Goal: Task Accomplishment & Management: Manage account settings

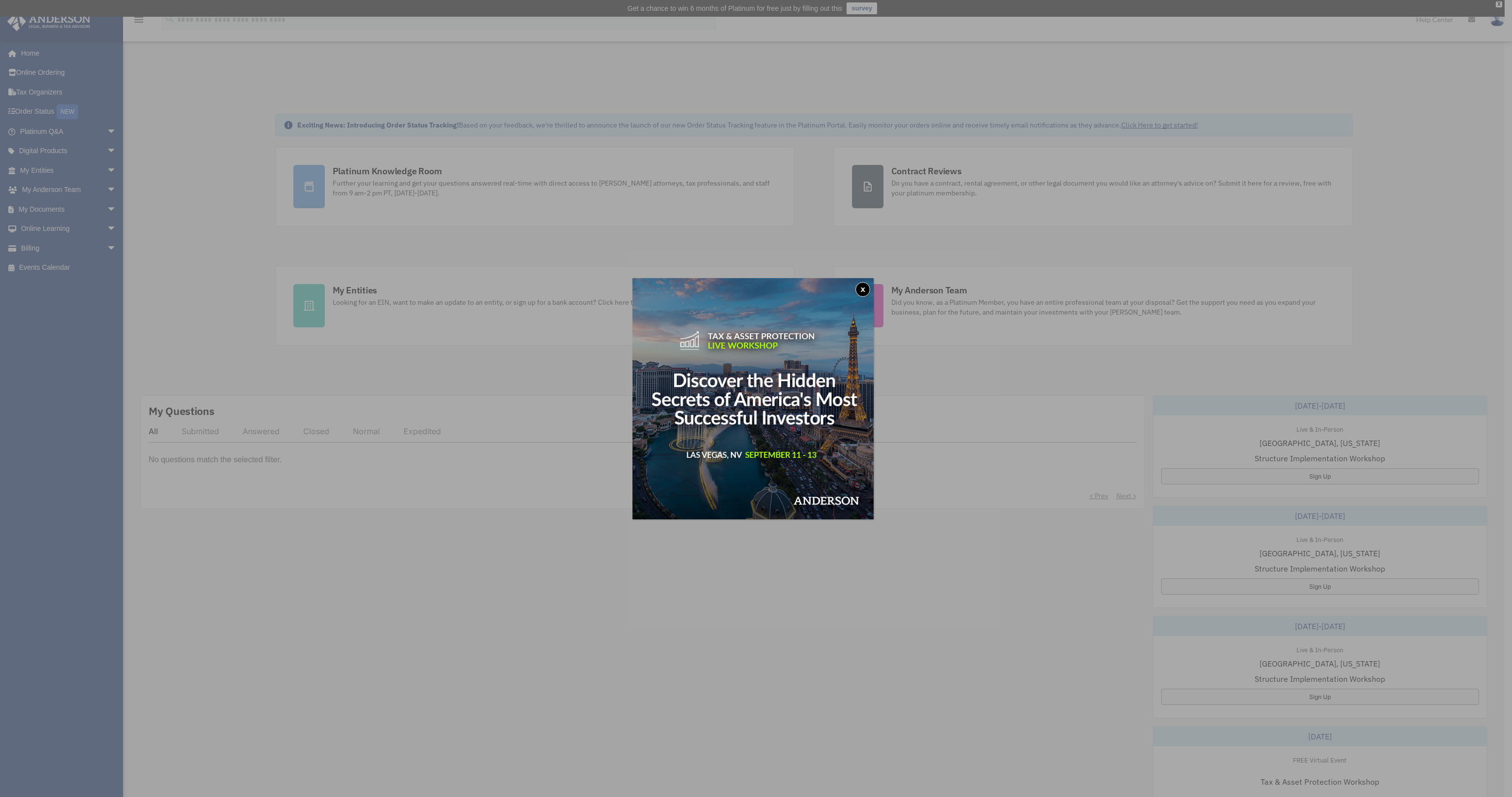
click at [866, 288] on button "x" at bounding box center [862, 289] width 15 height 15
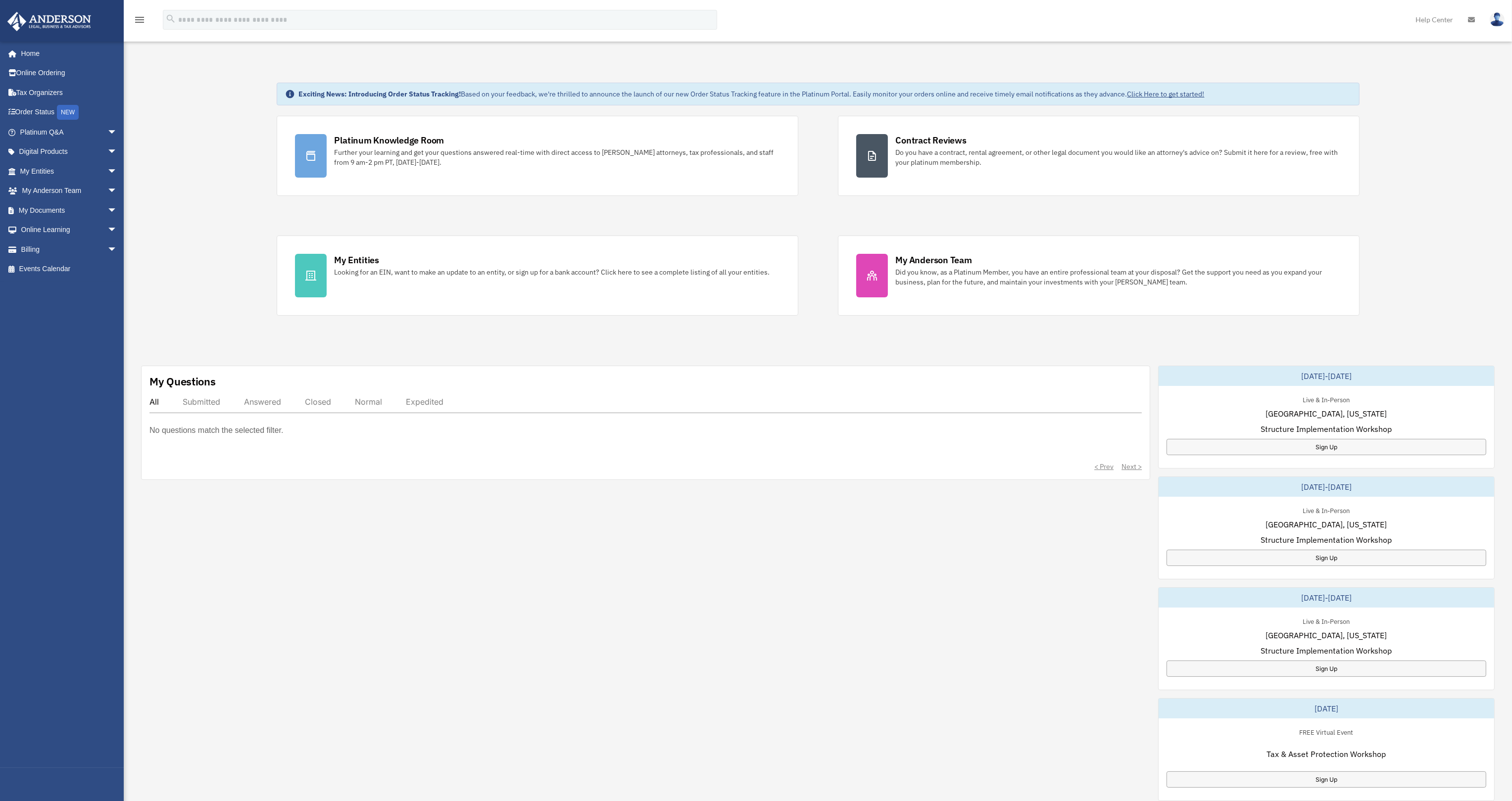
scroll to position [50, 0]
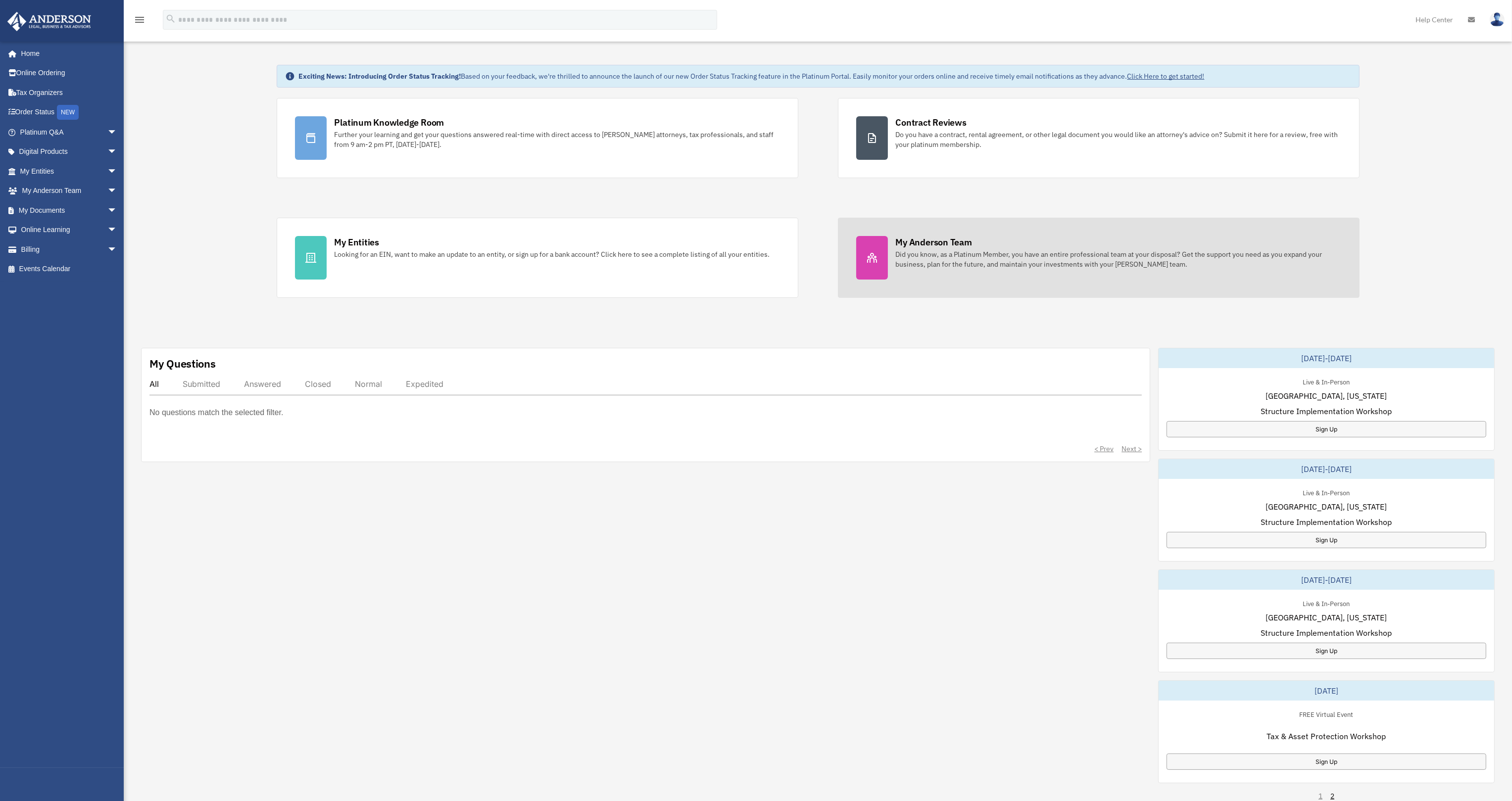
click at [932, 240] on div "My Anderson Team" at bounding box center [934, 242] width 76 height 12
click at [870, 252] on icon at bounding box center [872, 257] width 10 height 10
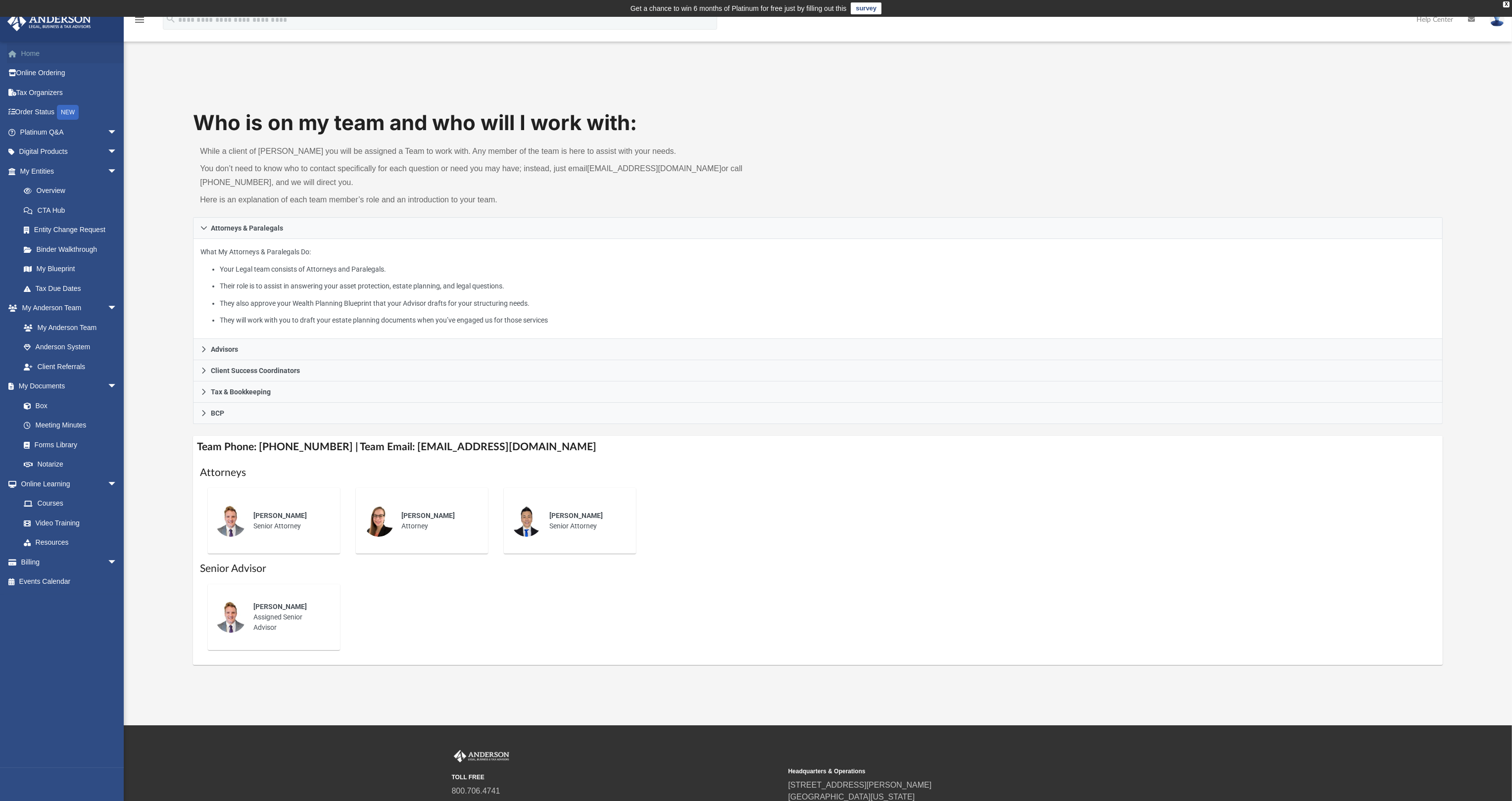
click at [29, 52] on link "Home" at bounding box center [70, 54] width 125 height 20
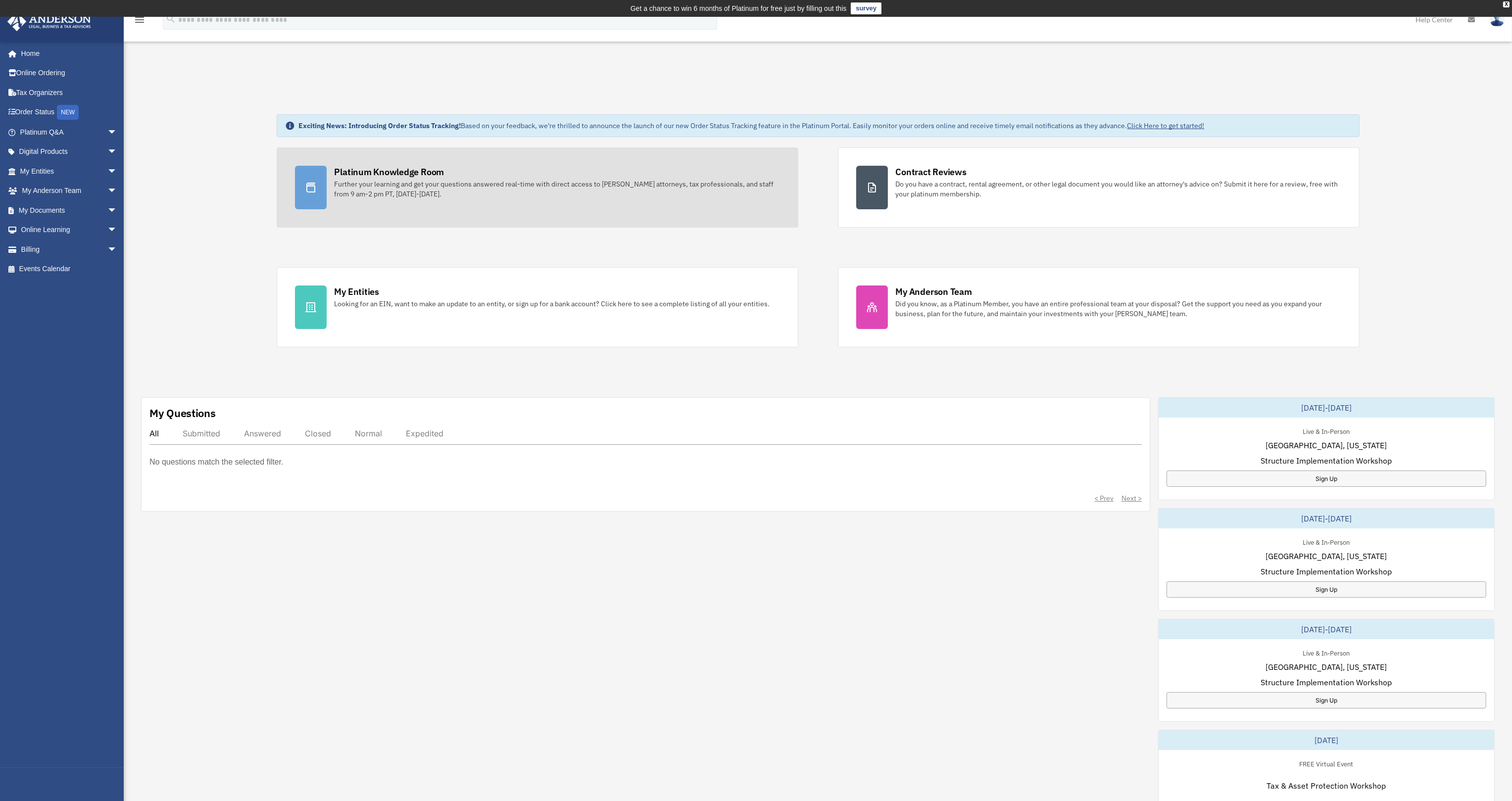
click at [412, 169] on div "Platinum Knowledge Room" at bounding box center [390, 172] width 110 height 12
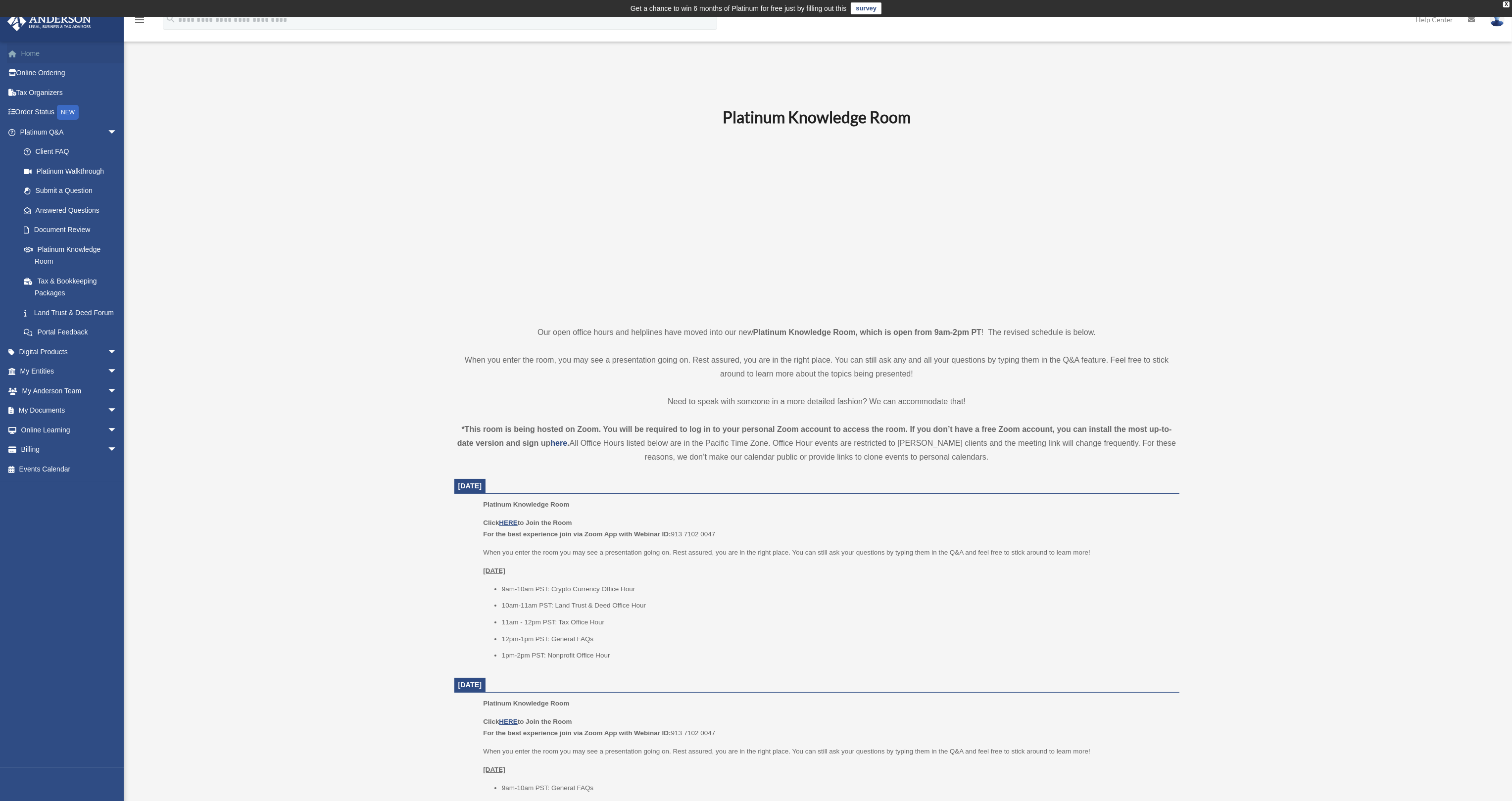
click at [31, 54] on link "Home" at bounding box center [70, 54] width 125 height 20
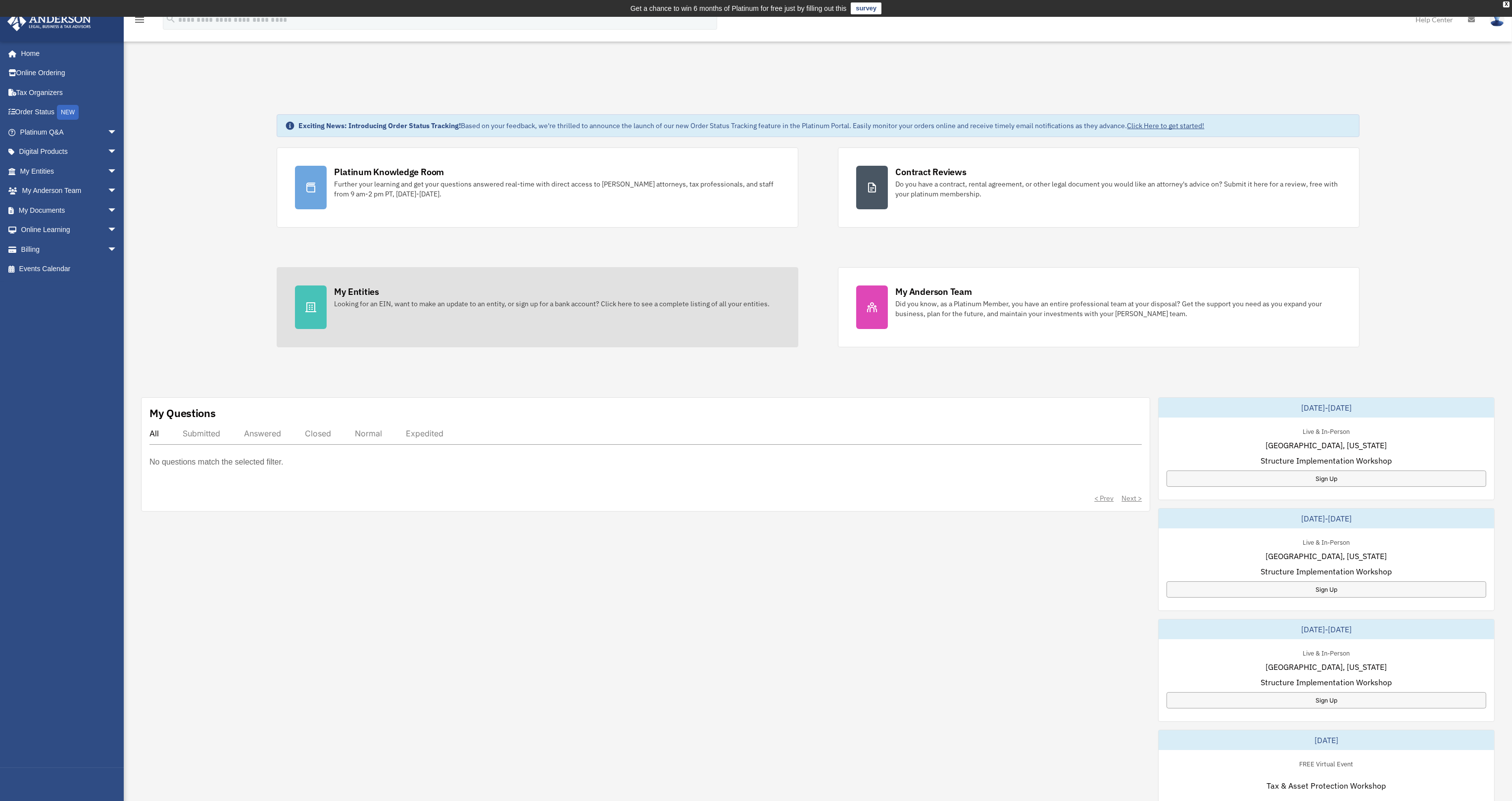
click at [360, 290] on div "My Entities" at bounding box center [356, 291] width 44 height 12
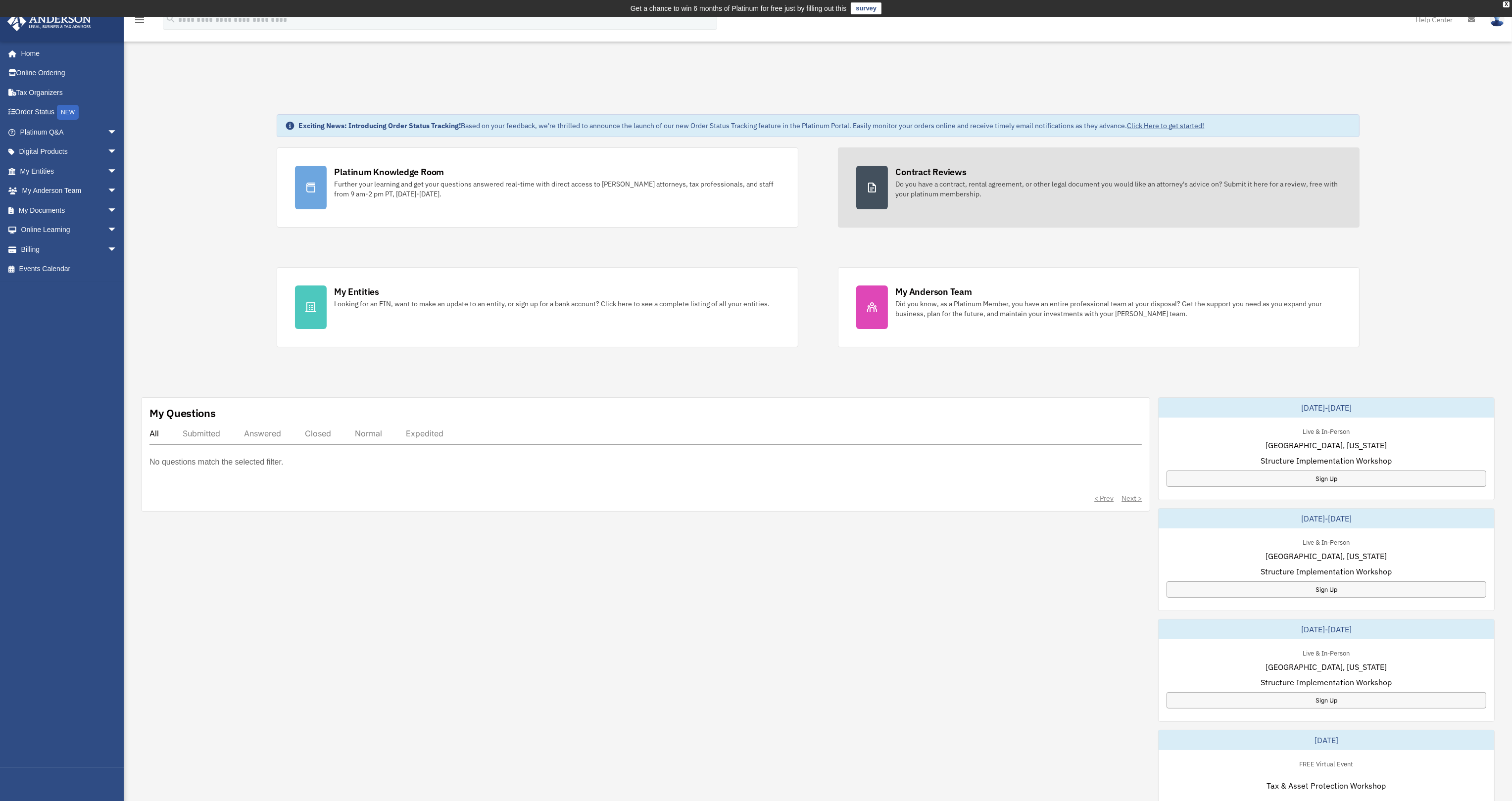
click at [937, 170] on div "Contract Reviews" at bounding box center [931, 172] width 71 height 12
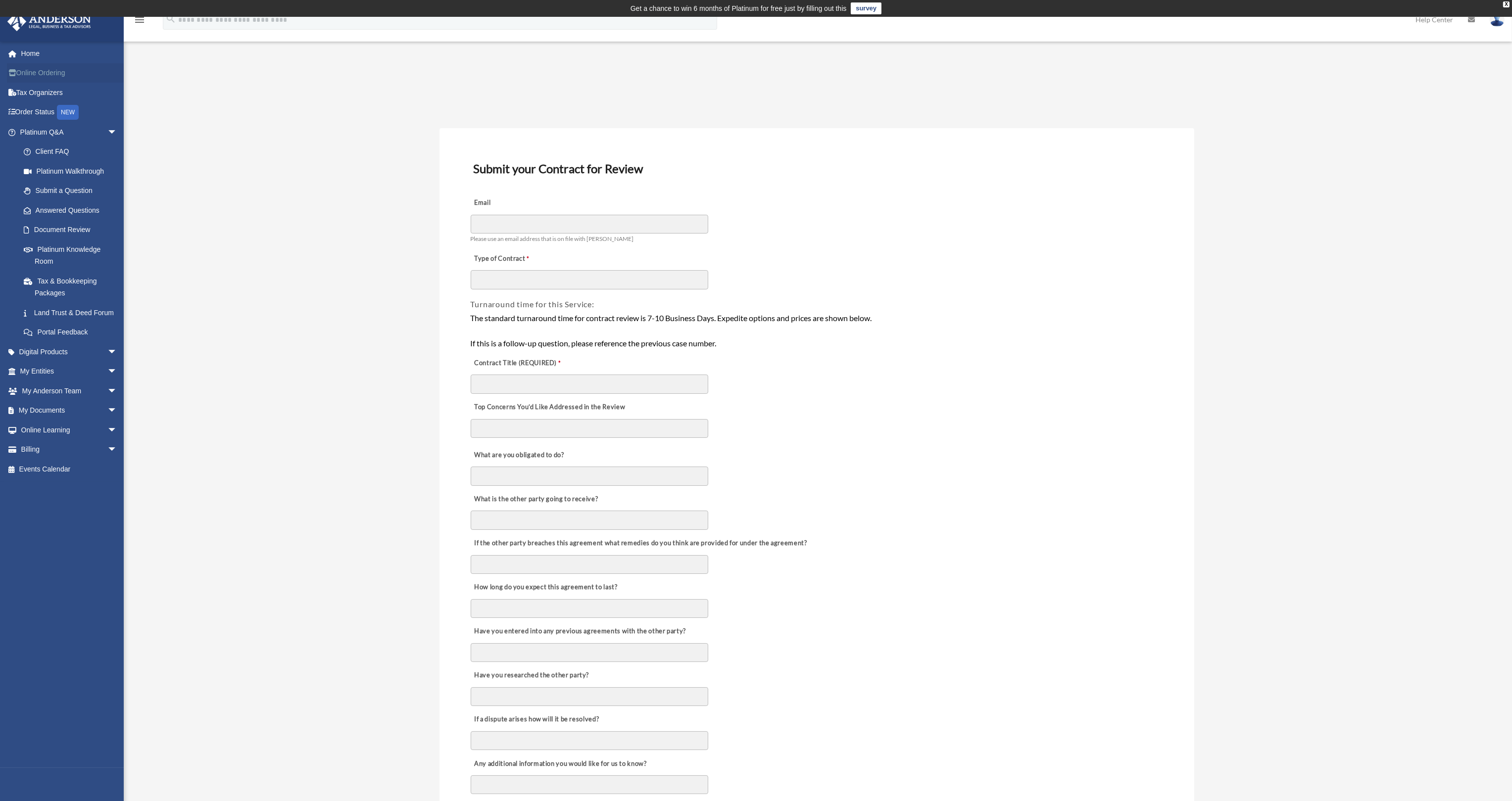
click at [35, 74] on link "Online Ordering" at bounding box center [70, 73] width 125 height 20
click at [47, 92] on link "Tax Organizers" at bounding box center [70, 93] width 125 height 20
click at [35, 112] on link "Order Status NEW" at bounding box center [70, 113] width 125 height 20
click at [63, 312] on link "Land Trust & Deed Forum" at bounding box center [73, 313] width 118 height 20
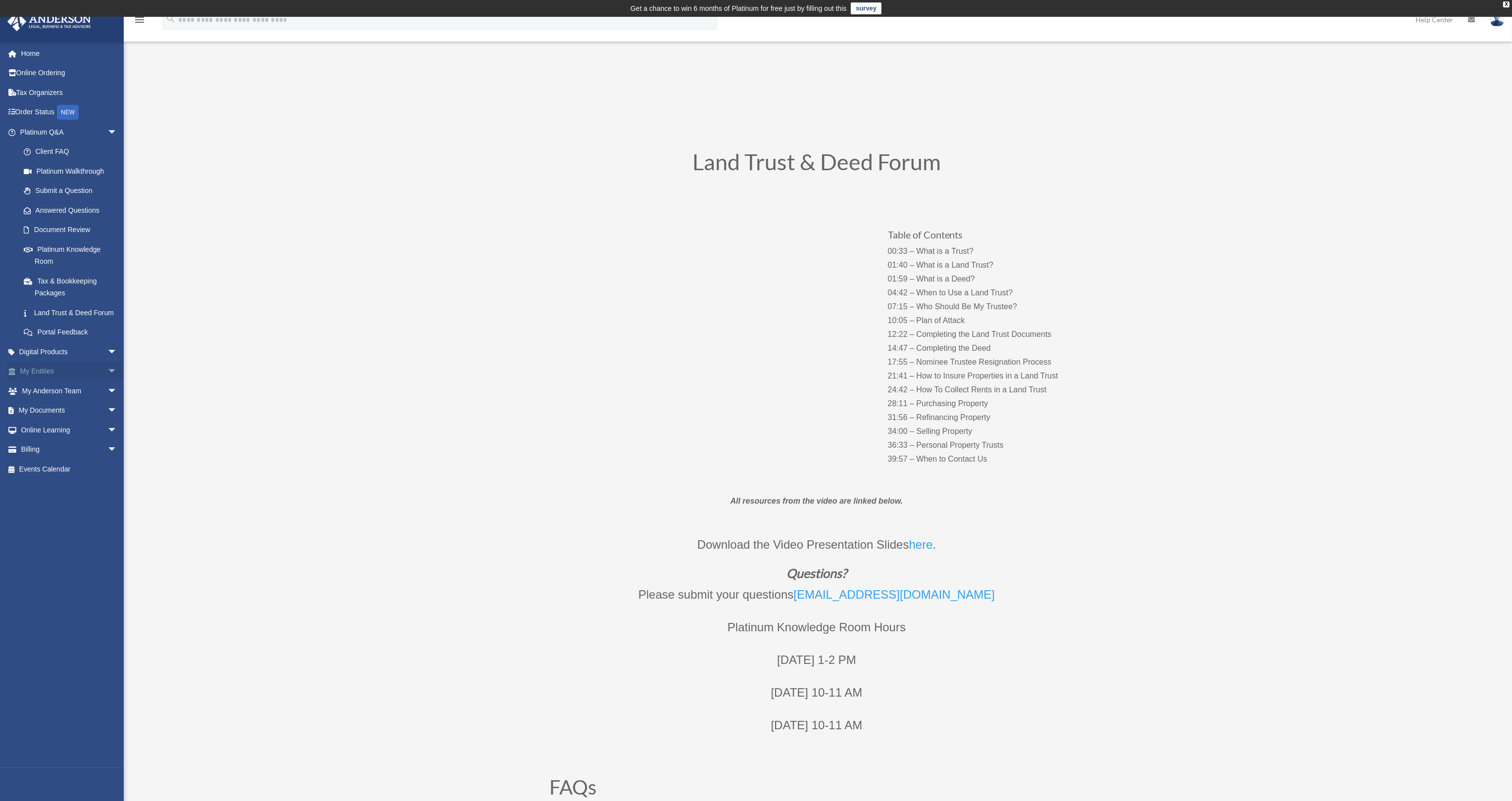
click at [42, 382] on link "My Entities arrow_drop_down" at bounding box center [70, 372] width 125 height 20
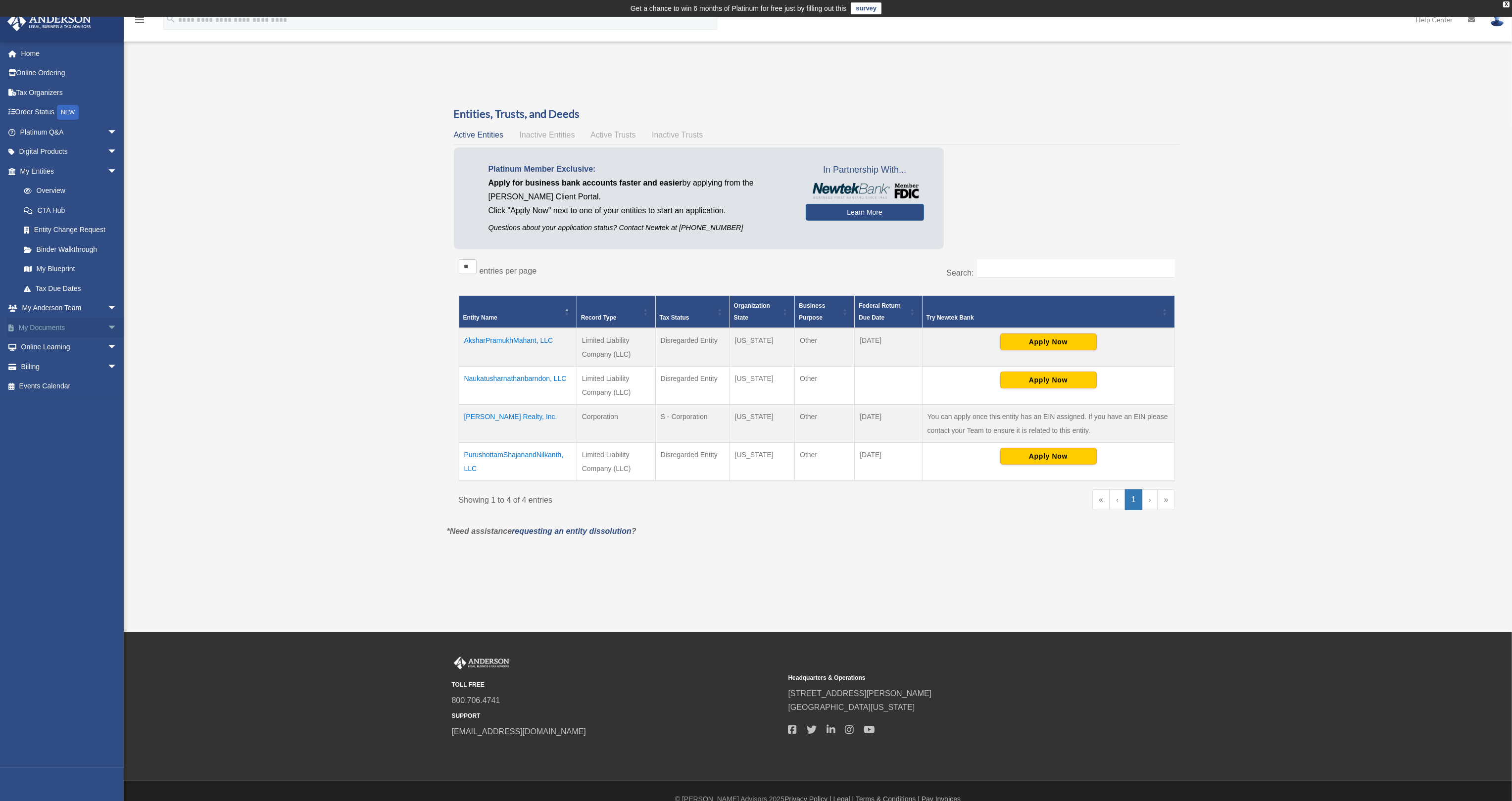
click at [57, 326] on link "My Documents arrow_drop_down" at bounding box center [70, 327] width 125 height 20
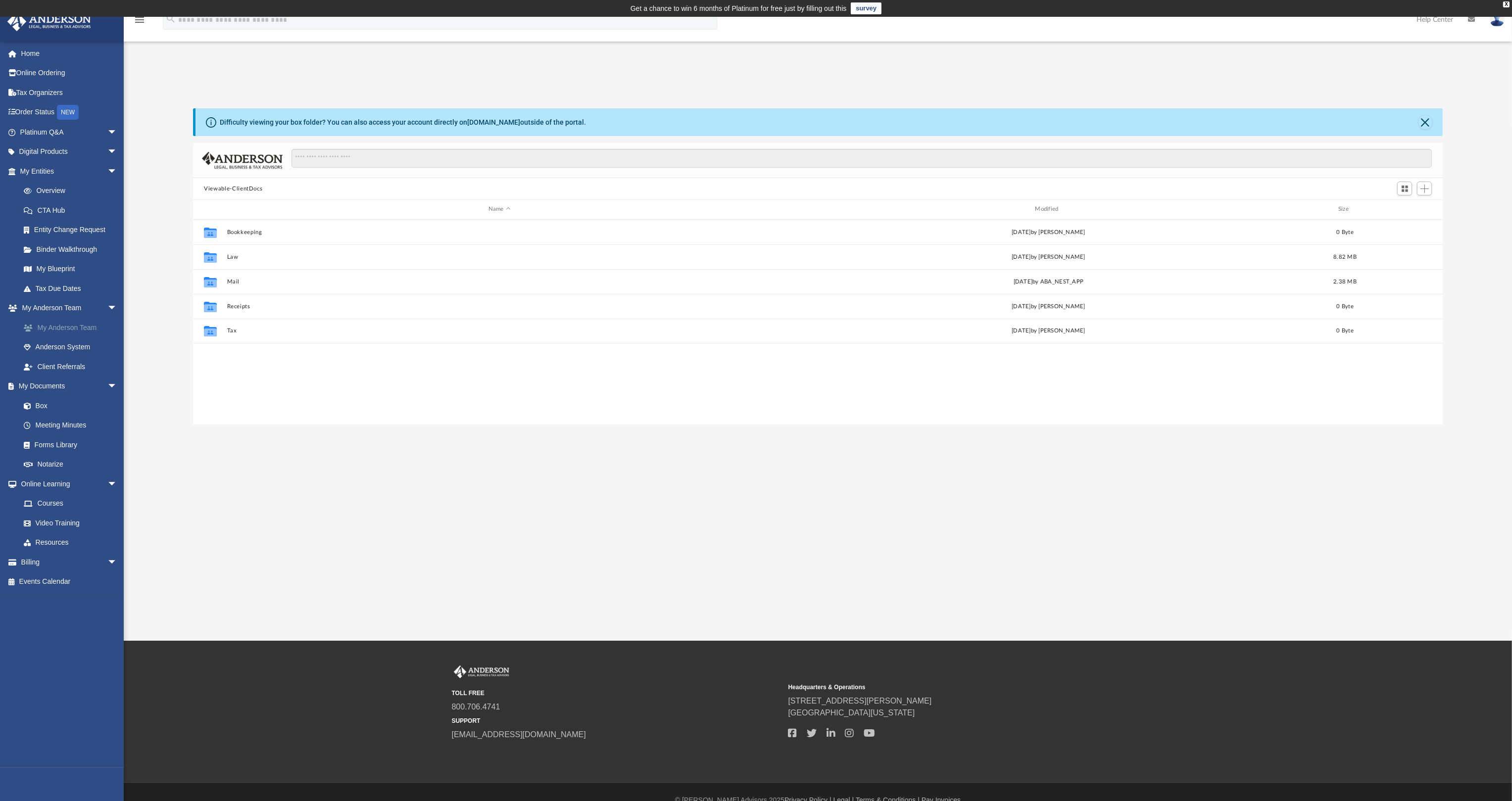
scroll to position [216, 1241]
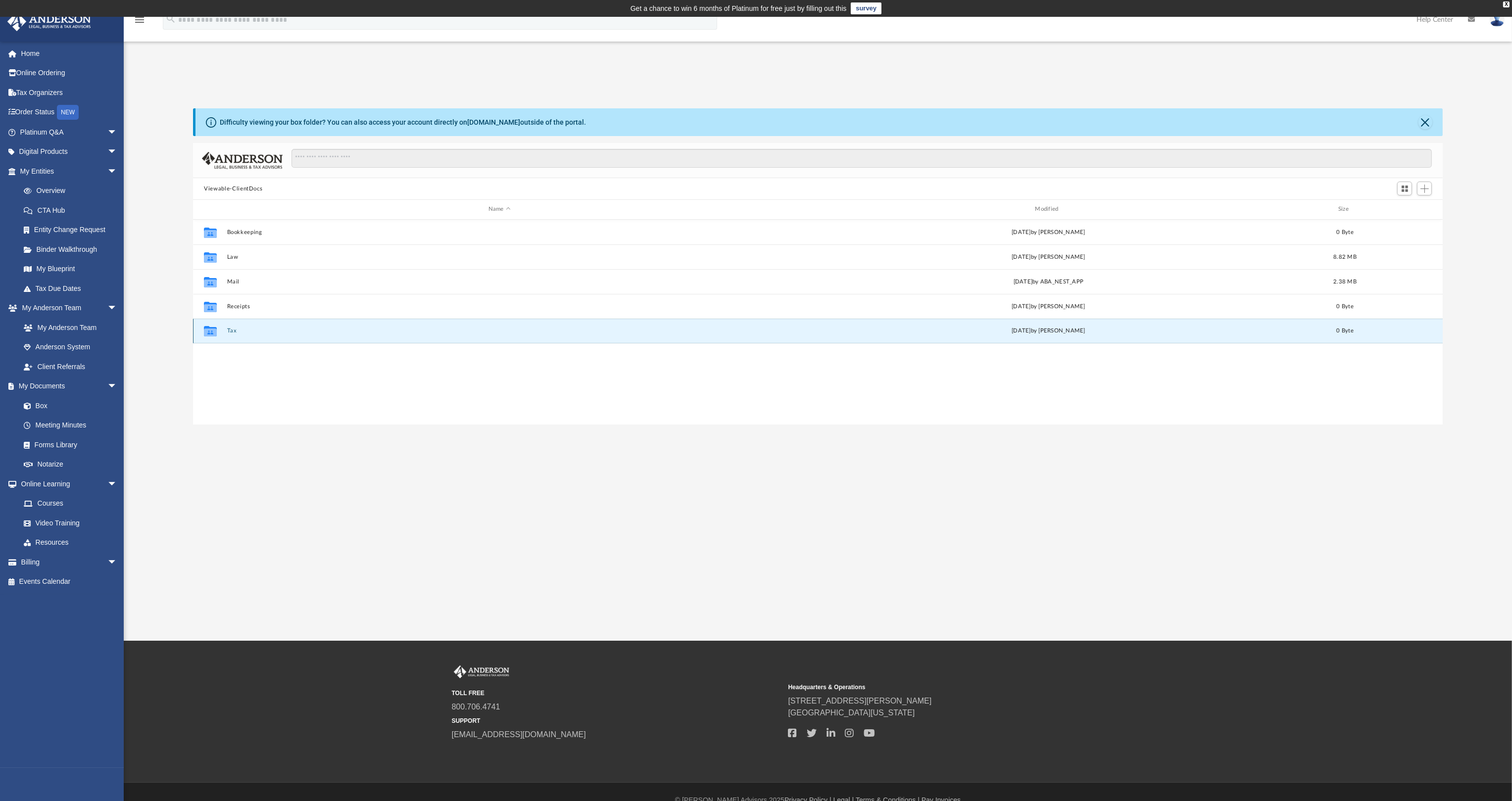
click at [228, 328] on button "Tax" at bounding box center [499, 330] width 545 height 6
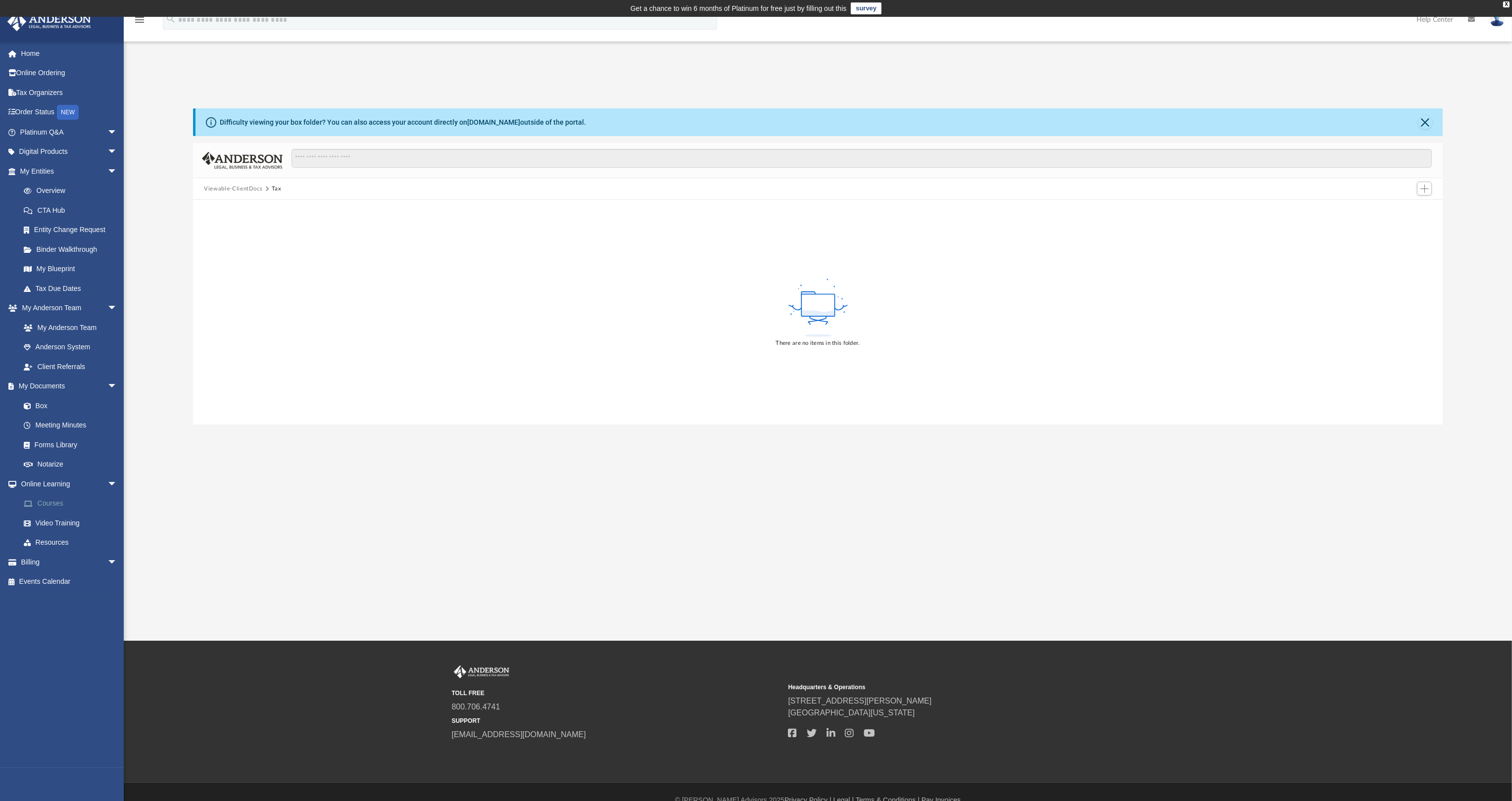
click at [50, 504] on link "Courses" at bounding box center [73, 504] width 118 height 20
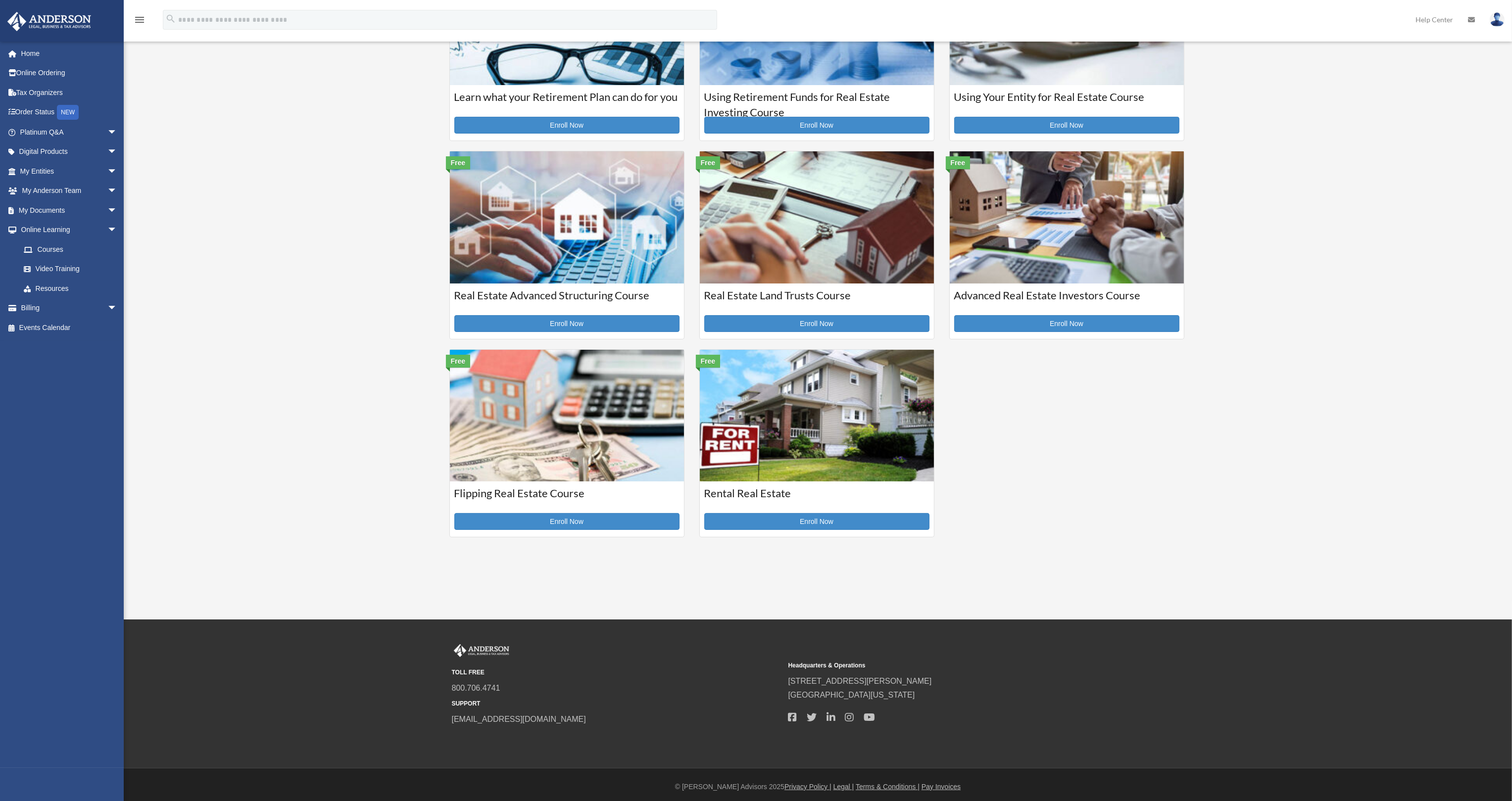
scroll to position [156, 0]
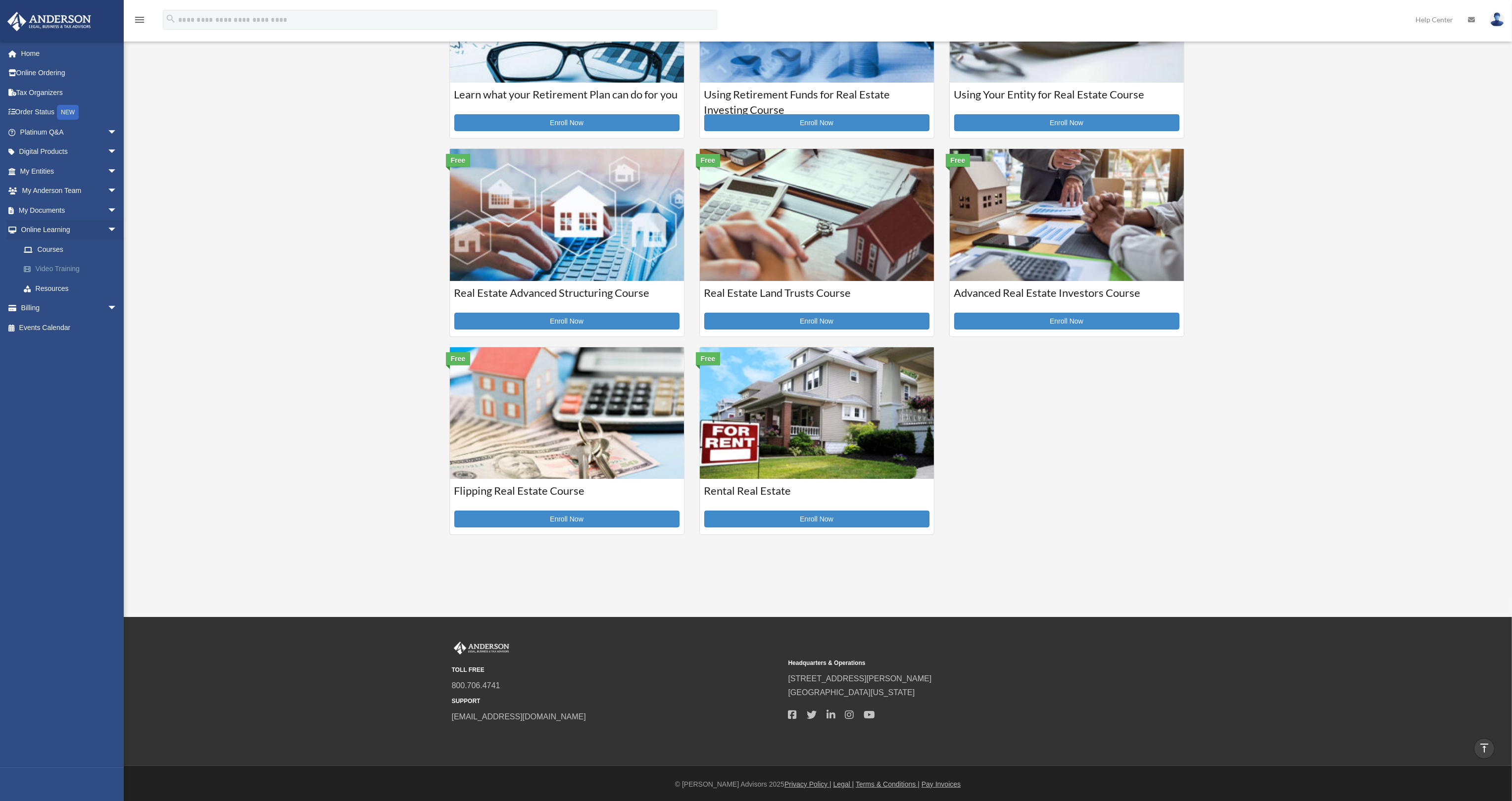
click at [54, 268] on link "Video Training" at bounding box center [73, 269] width 118 height 20
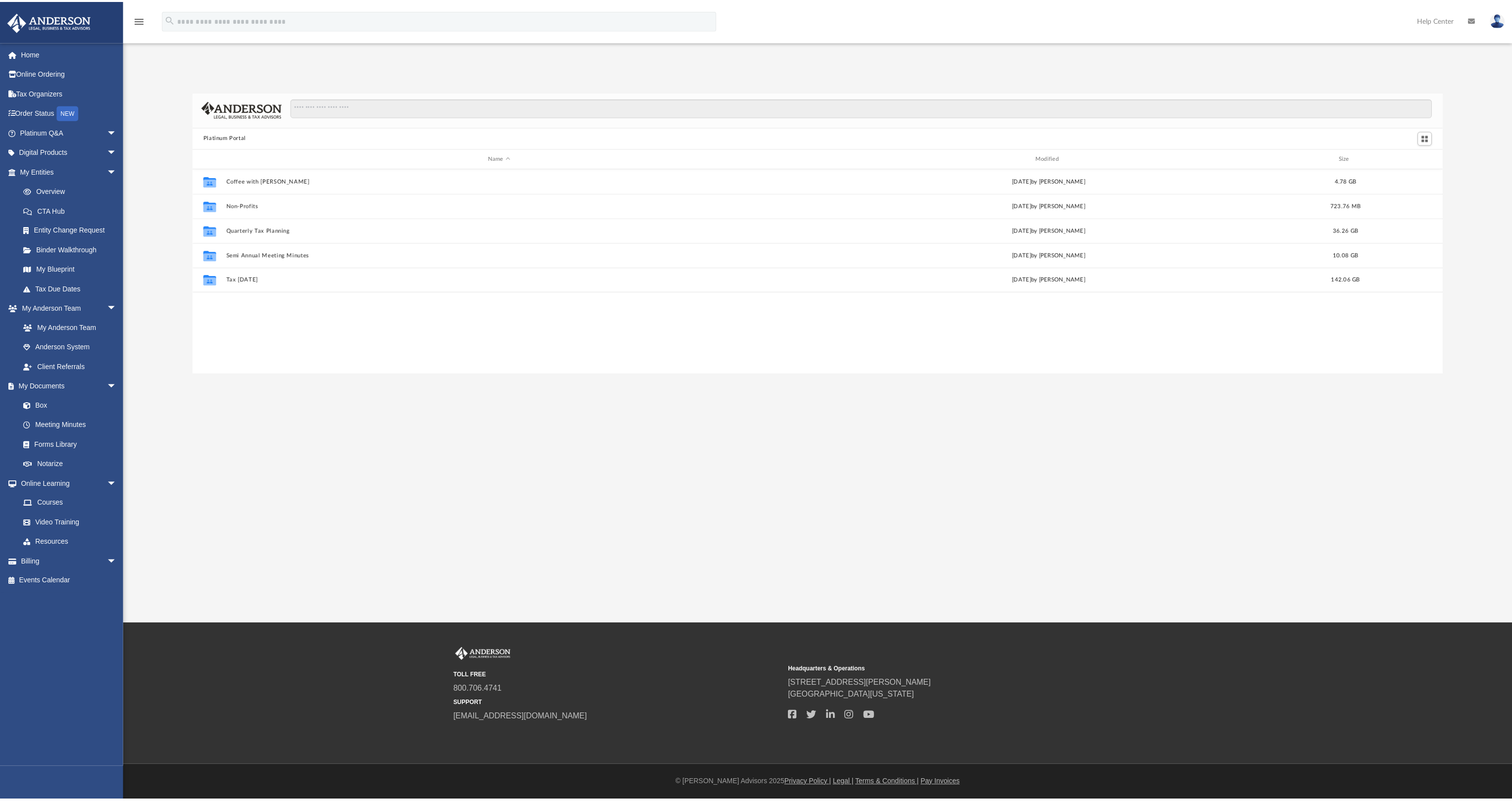
scroll to position [216, 1241]
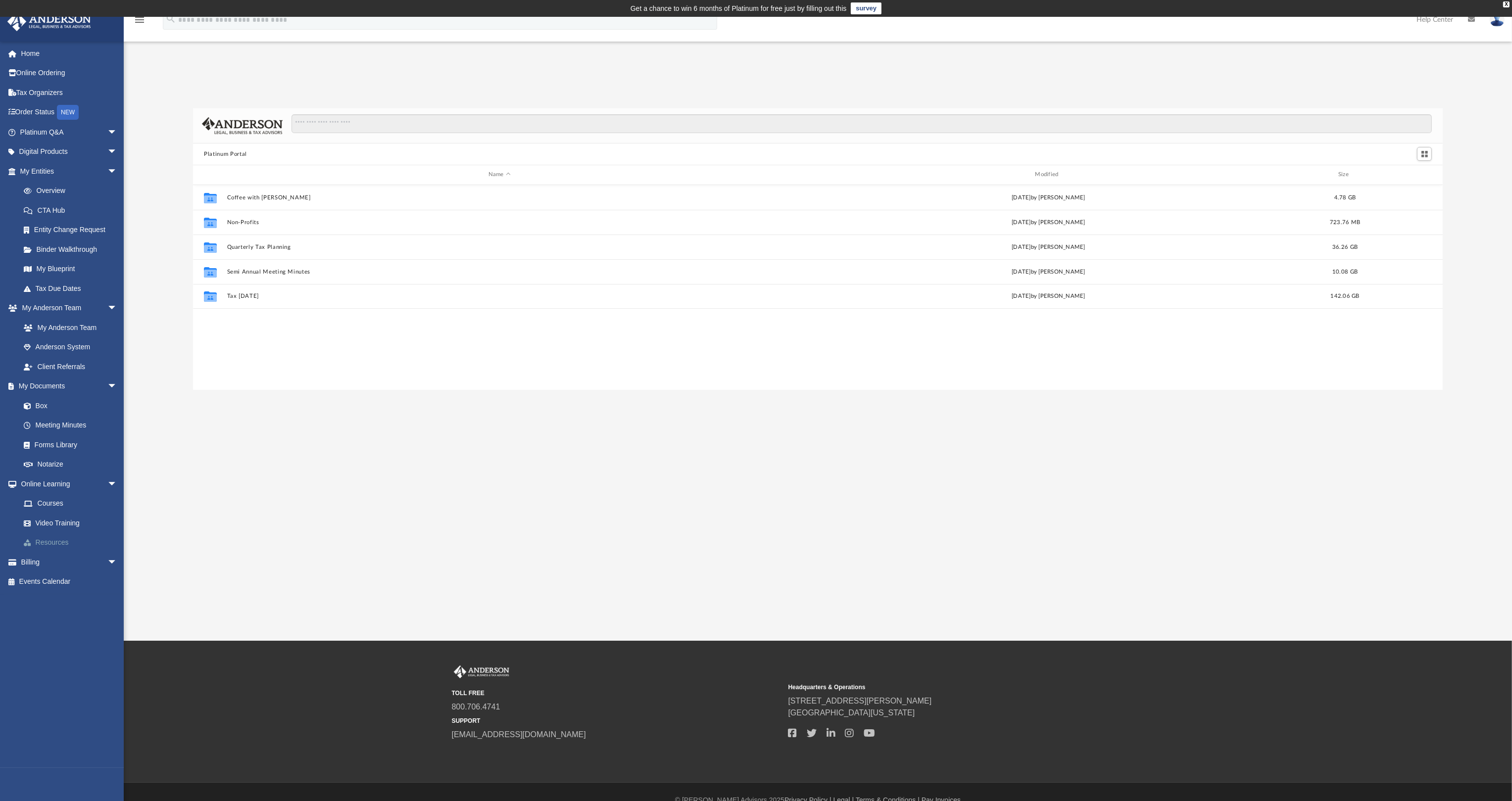
click at [45, 541] on link "Resources" at bounding box center [73, 543] width 118 height 20
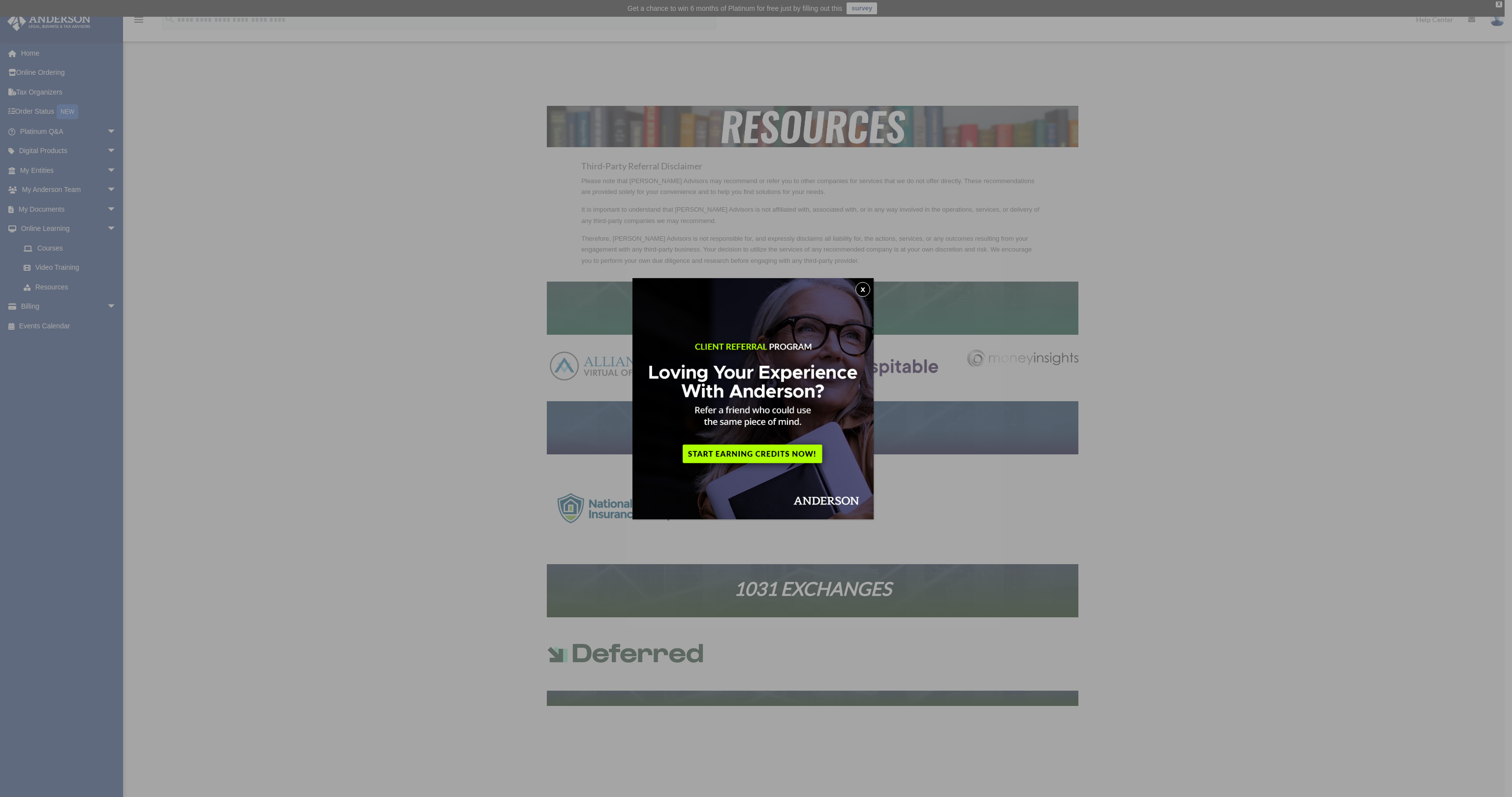
click at [869, 288] on button "x" at bounding box center [862, 289] width 15 height 15
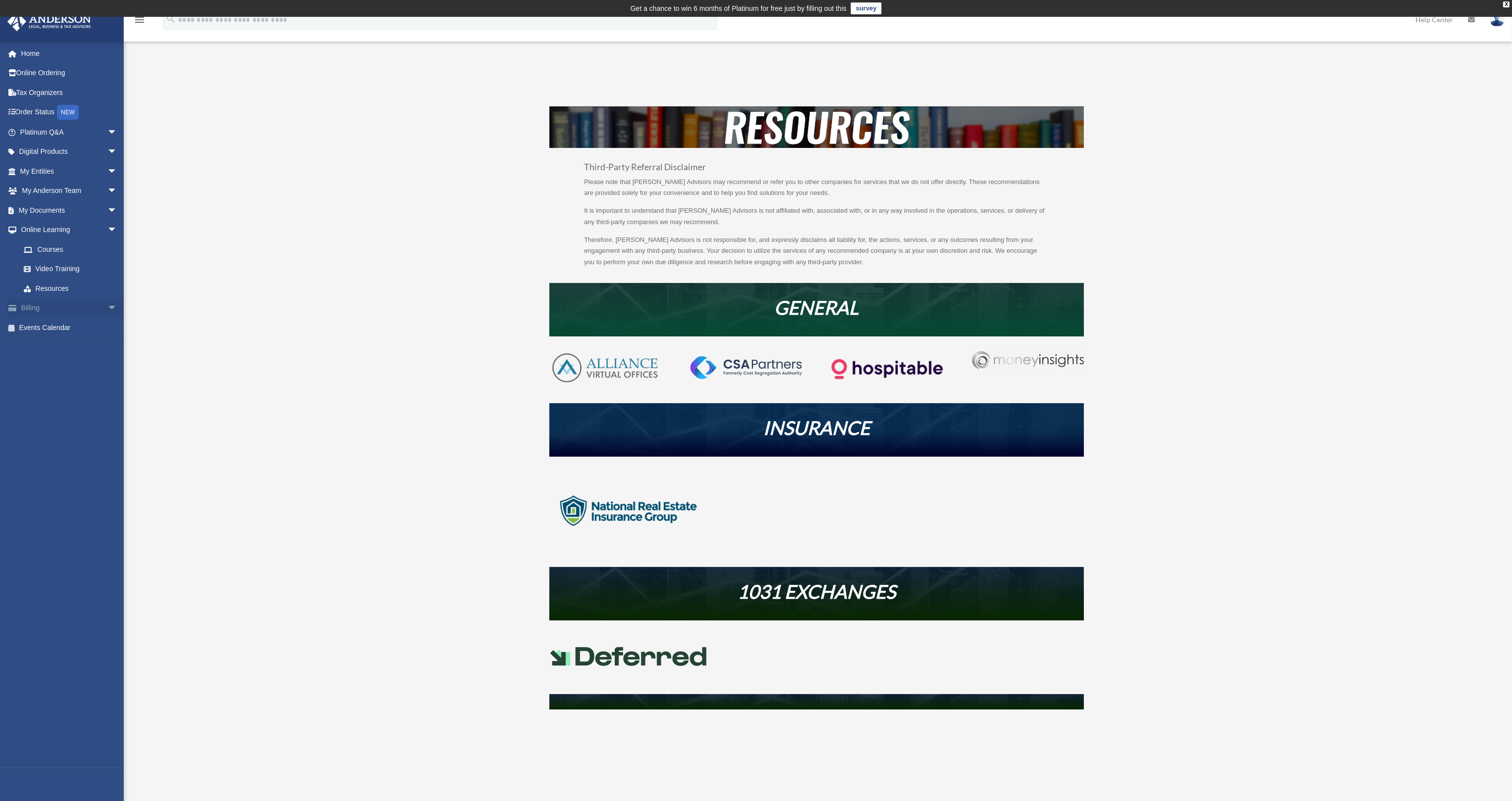
click at [32, 308] on link "Billing arrow_drop_down" at bounding box center [70, 308] width 125 height 20
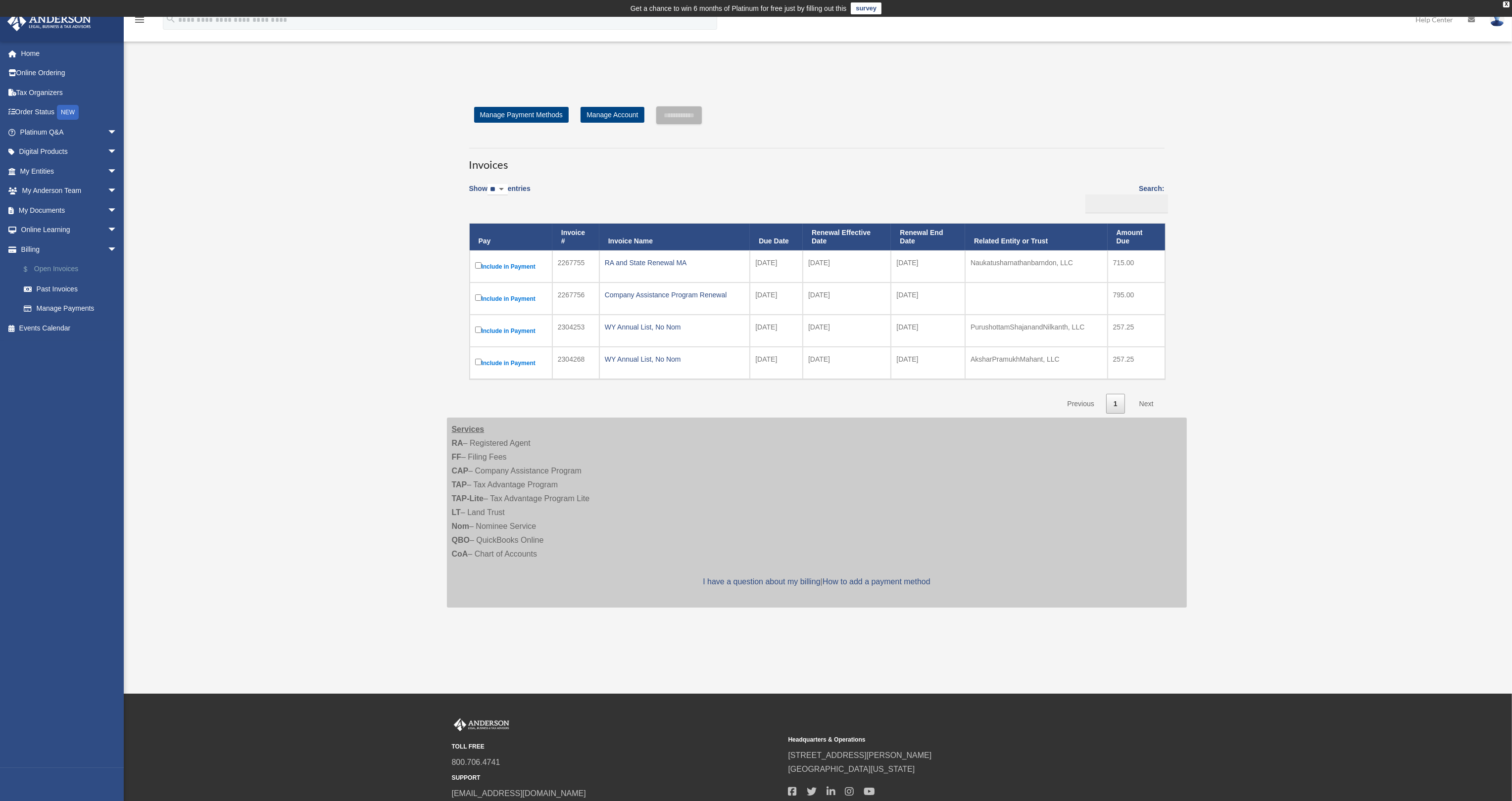
click at [63, 269] on link "$ Open Invoices" at bounding box center [73, 269] width 118 height 20
click at [66, 287] on link "Past Invoices" at bounding box center [73, 289] width 118 height 20
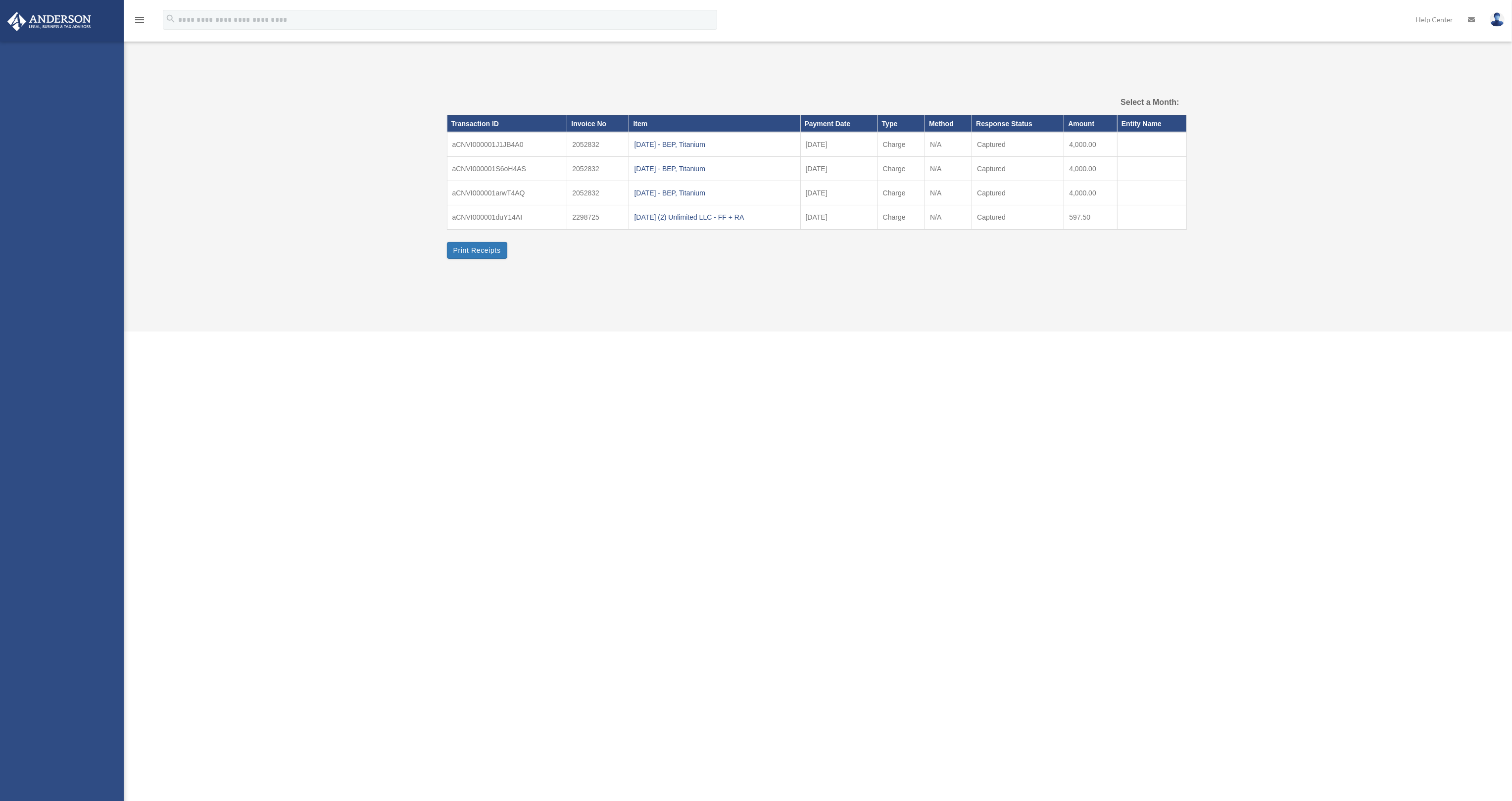
select select
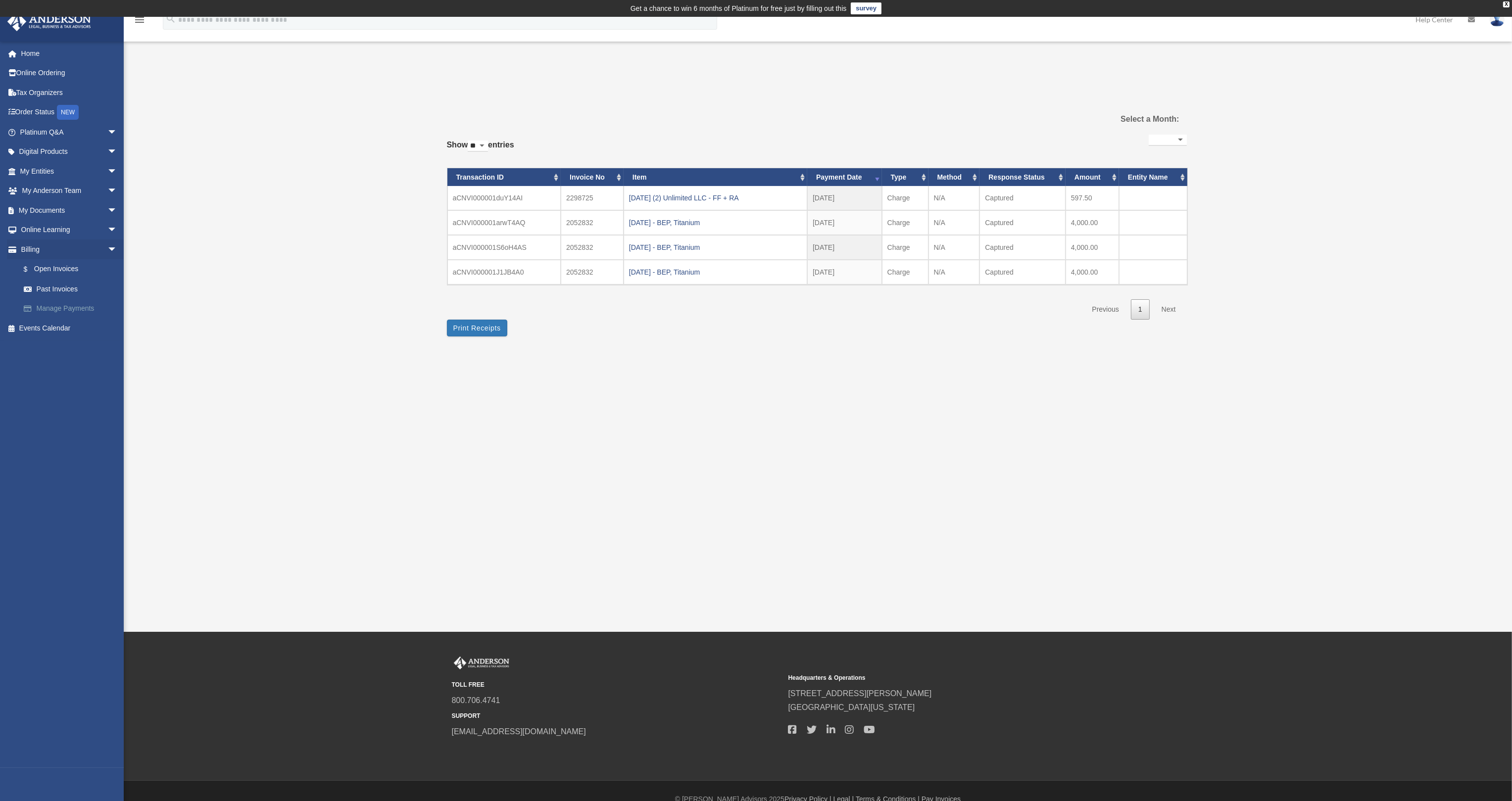
click at [58, 307] on link "Manage Payments" at bounding box center [73, 308] width 118 height 20
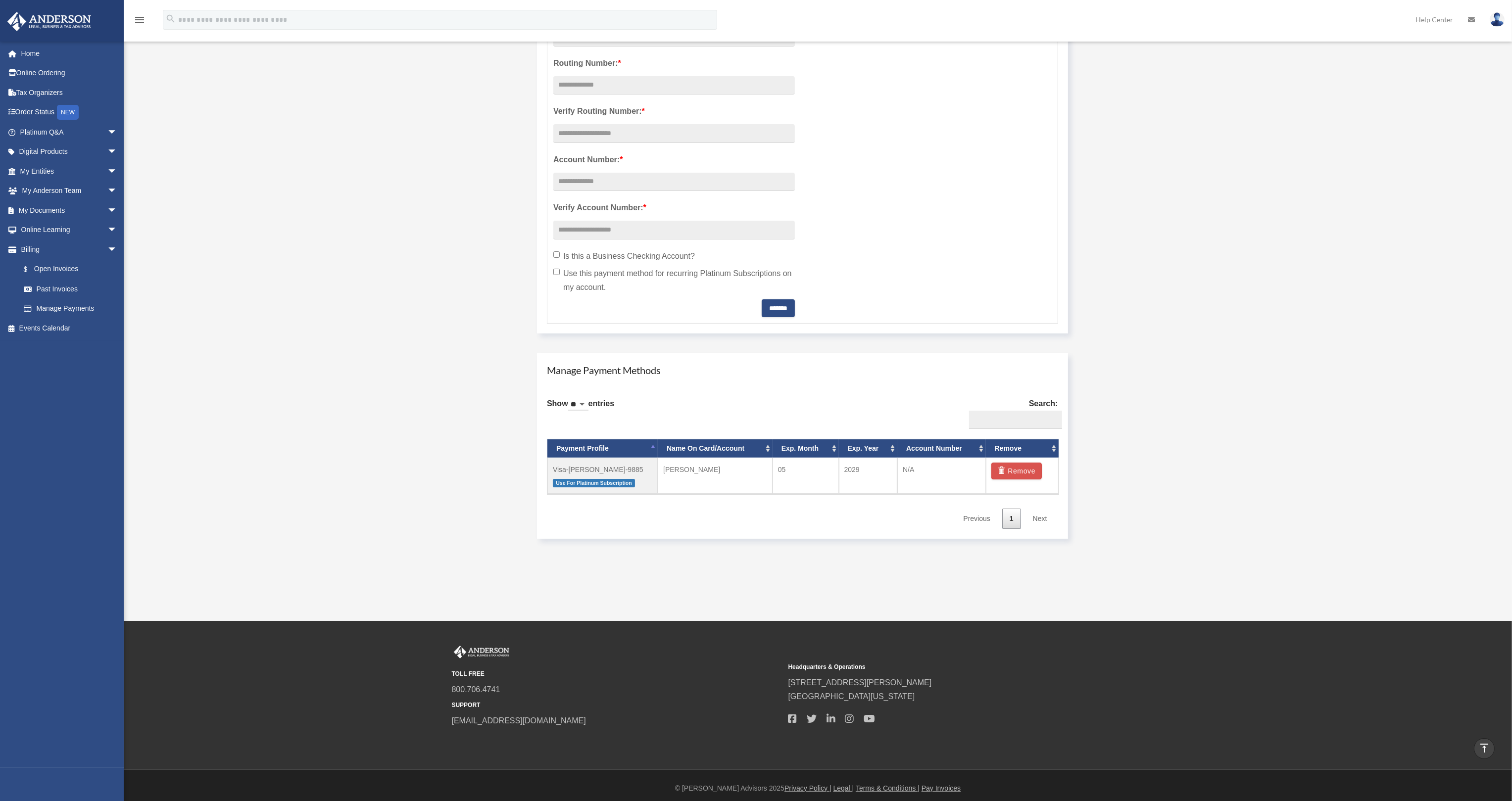
scroll to position [320, 0]
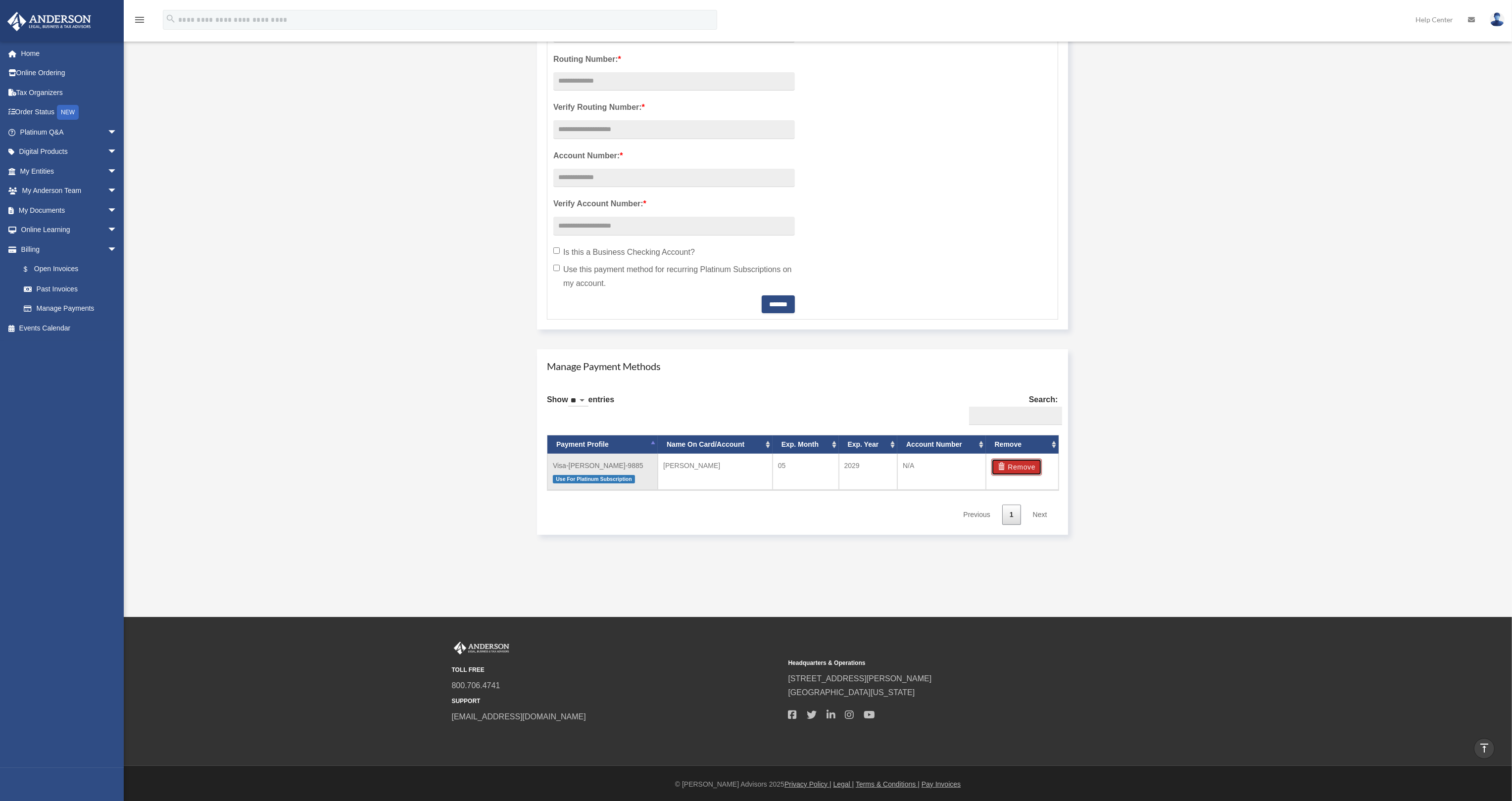
click at [1024, 464] on button "Remove" at bounding box center [1017, 467] width 51 height 17
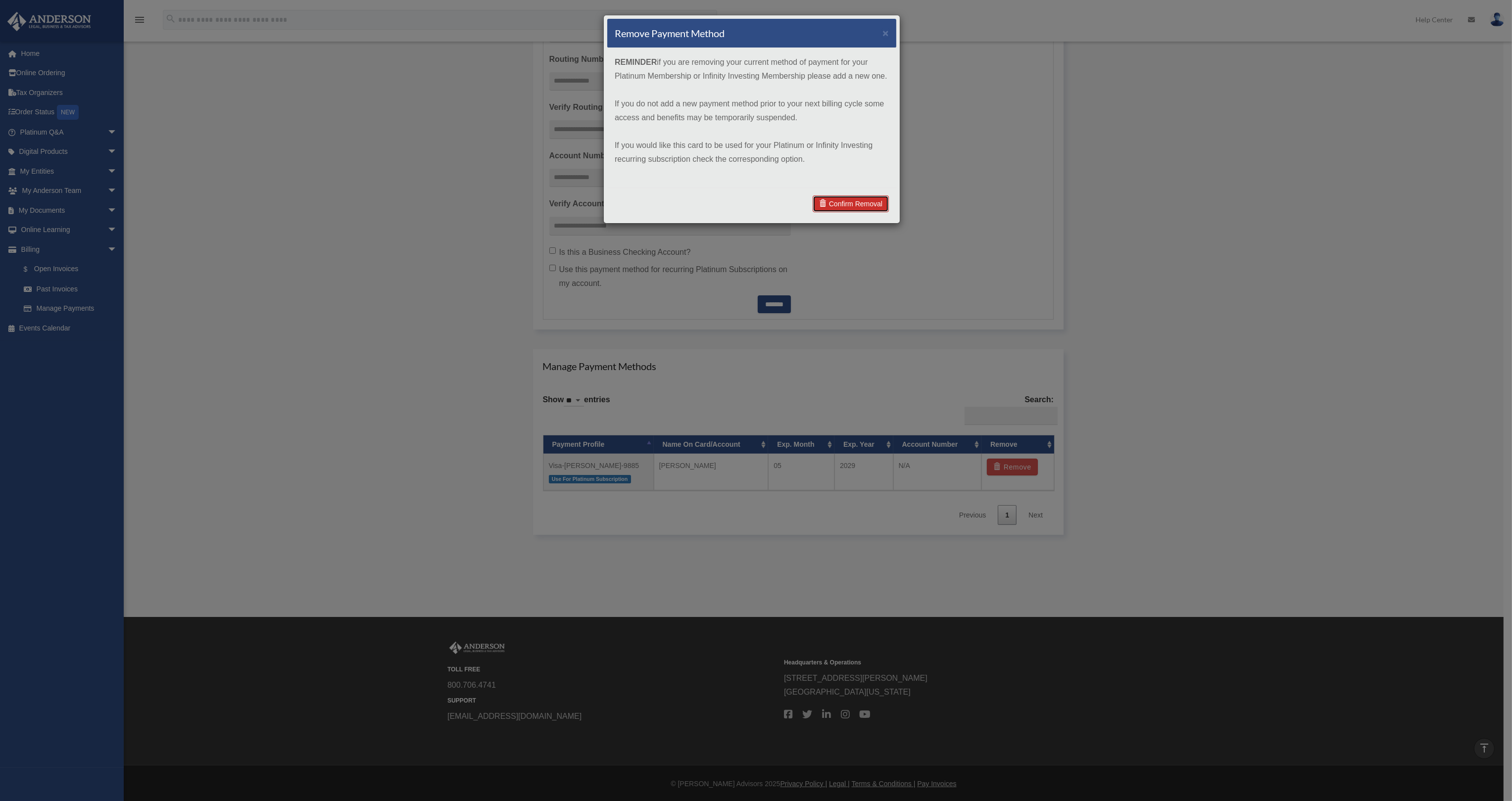
click at [858, 201] on link "Confirm Removal" at bounding box center [850, 203] width 76 height 17
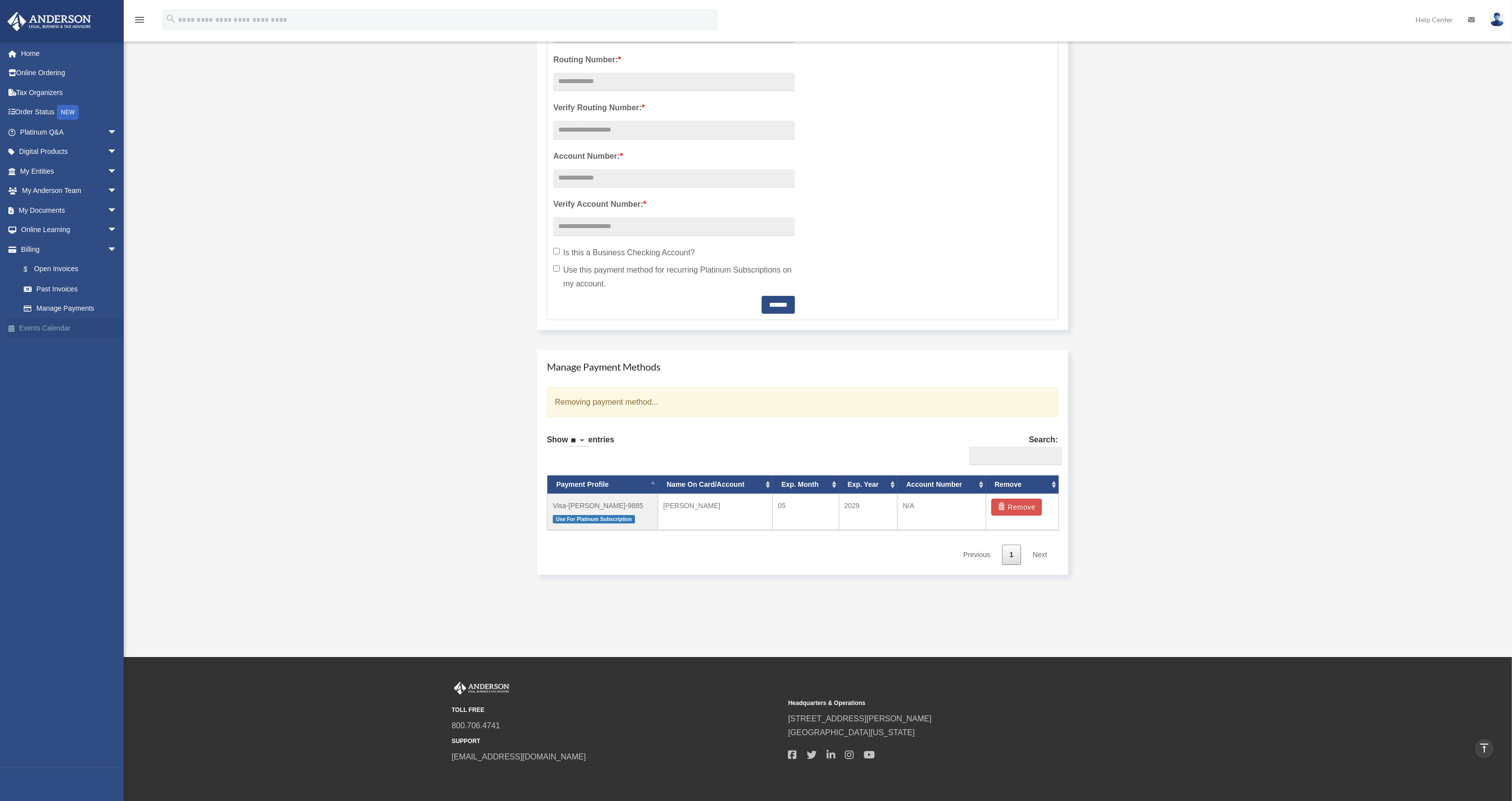
click at [44, 327] on link "Events Calendar" at bounding box center [70, 328] width 125 height 20
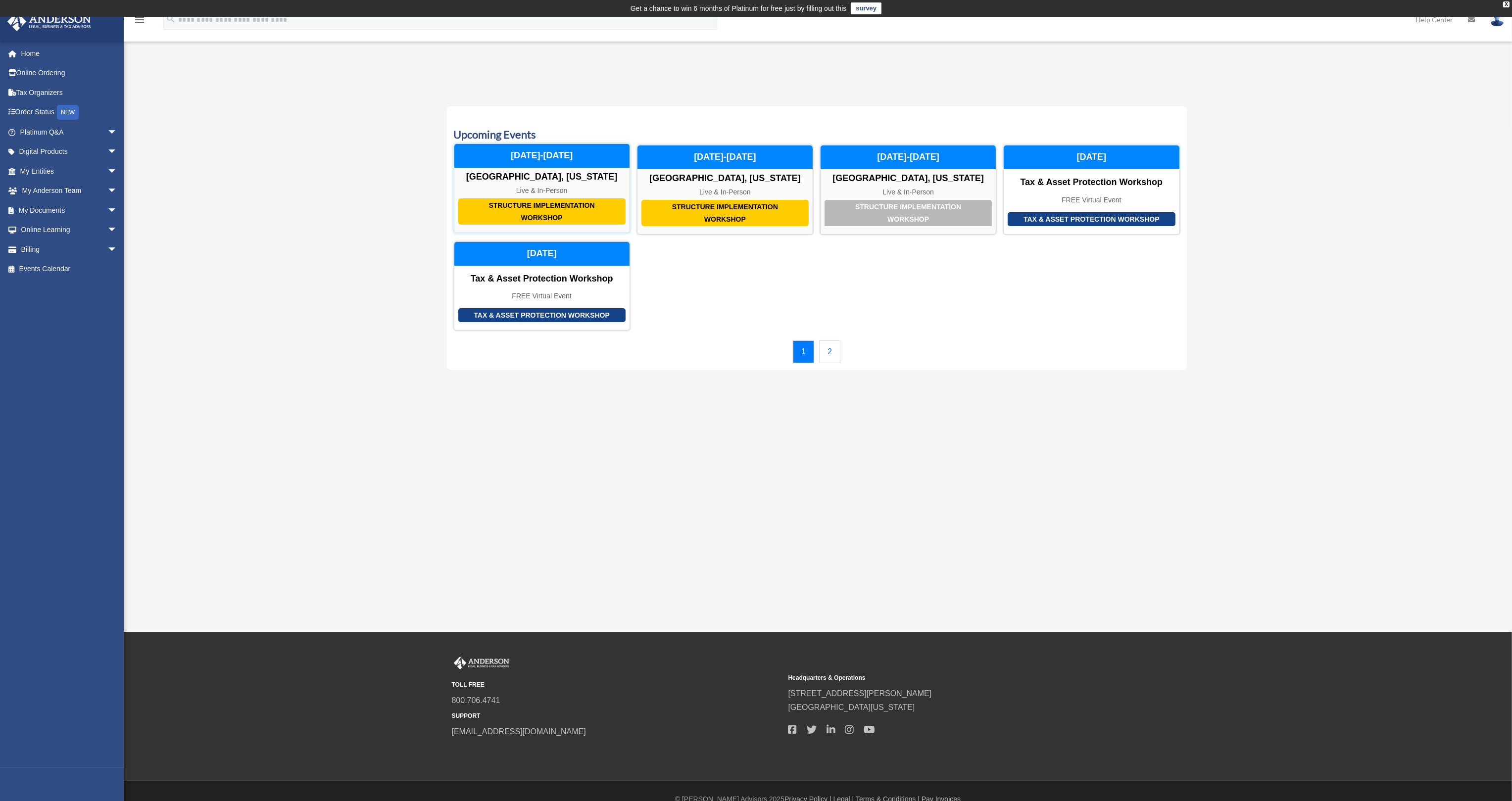
click at [548, 207] on div "Structure Implementation Workshop" at bounding box center [541, 211] width 167 height 26
